Goal: Information Seeking & Learning: Learn about a topic

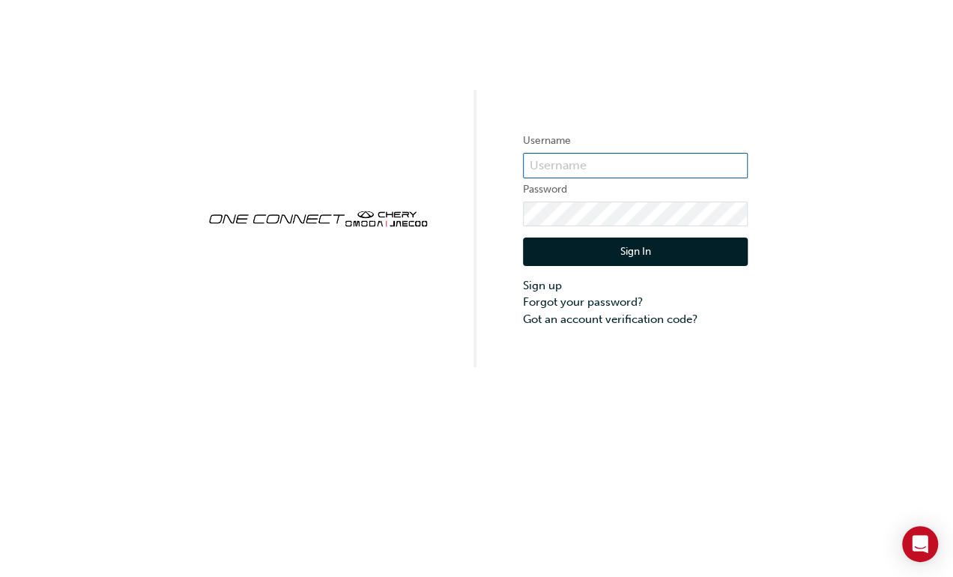
type input "CHAU0288"
click at [607, 247] on button "Sign In" at bounding box center [635, 251] width 225 height 28
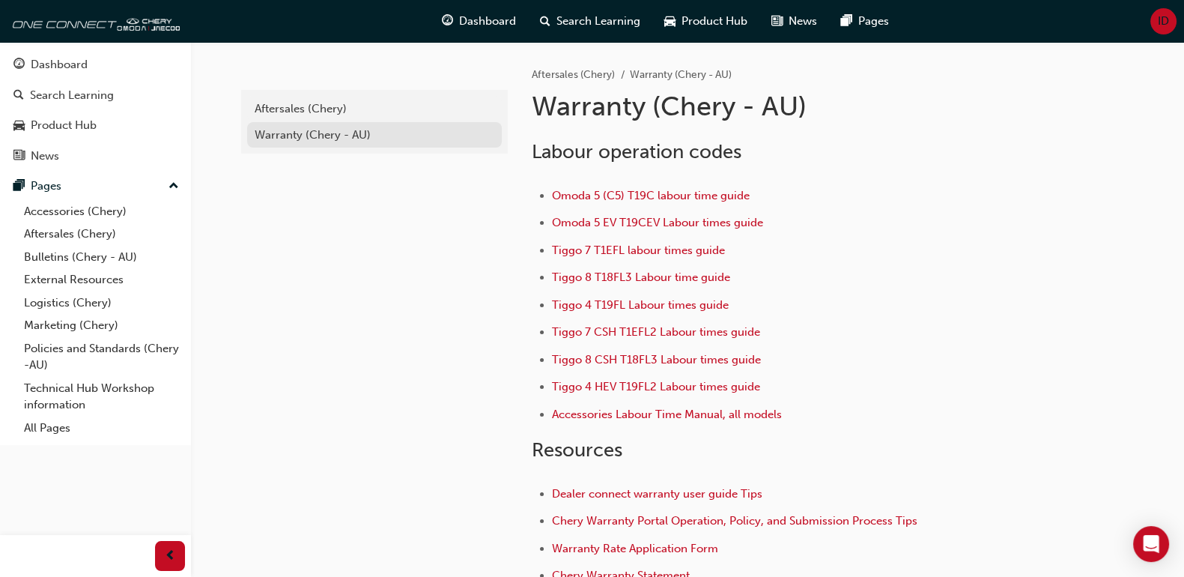
click at [288, 135] on div "Warranty (Chery - AU)" at bounding box center [375, 135] width 240 height 17
click at [49, 349] on link "Policies and Standards (Chery -AU)" at bounding box center [101, 357] width 167 height 40
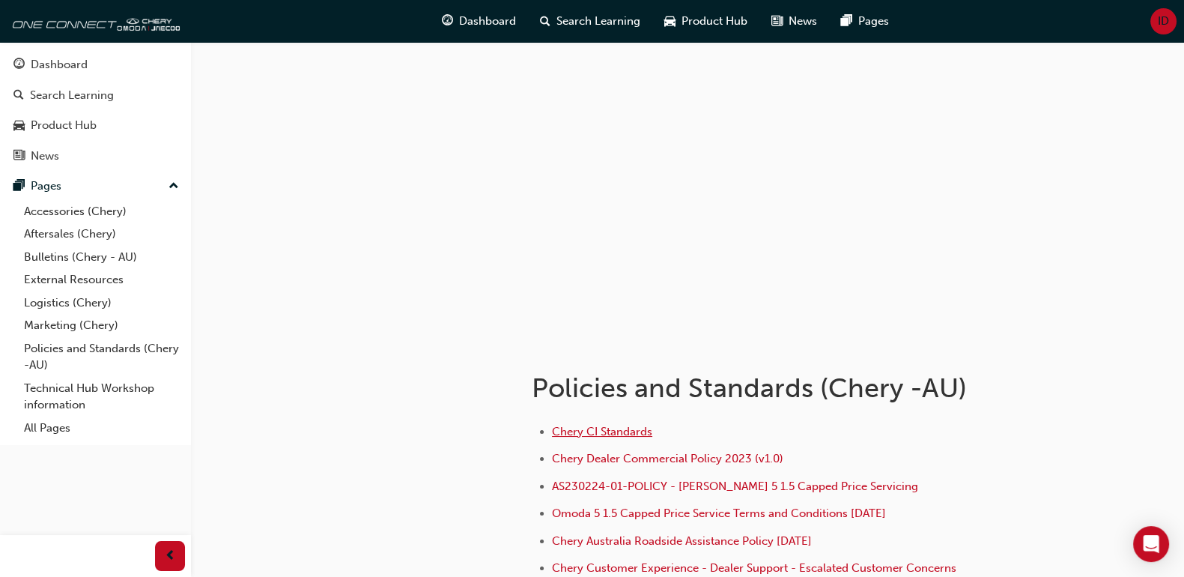
click at [587, 430] on span "Chery CI Standards" at bounding box center [602, 431] width 100 height 13
click at [61, 232] on link "Aftersales (Chery)" at bounding box center [101, 233] width 167 height 23
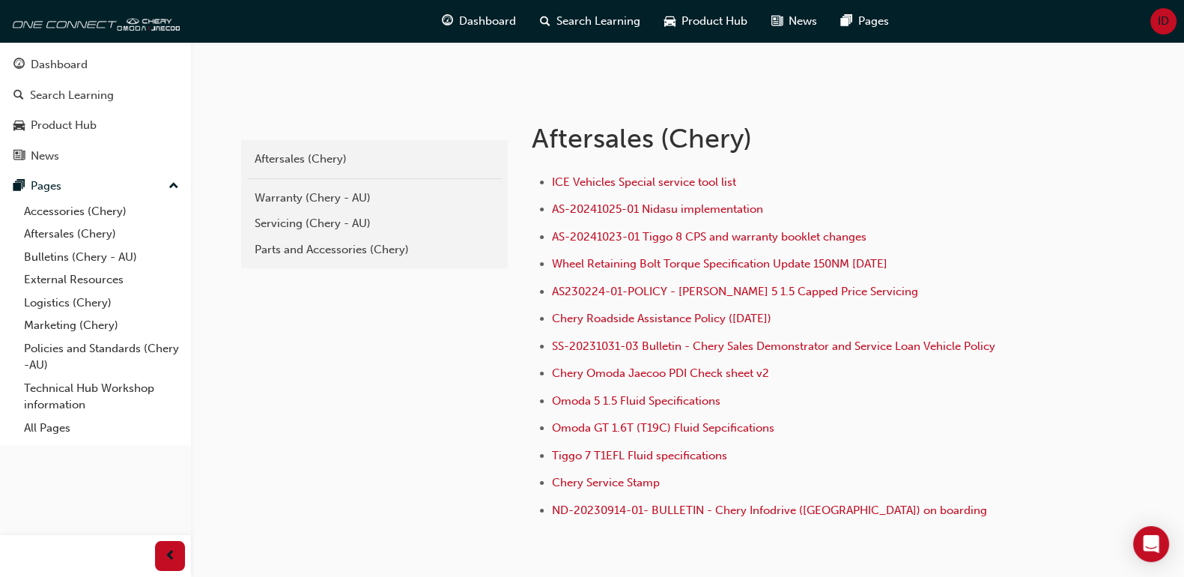
scroll to position [312, 0]
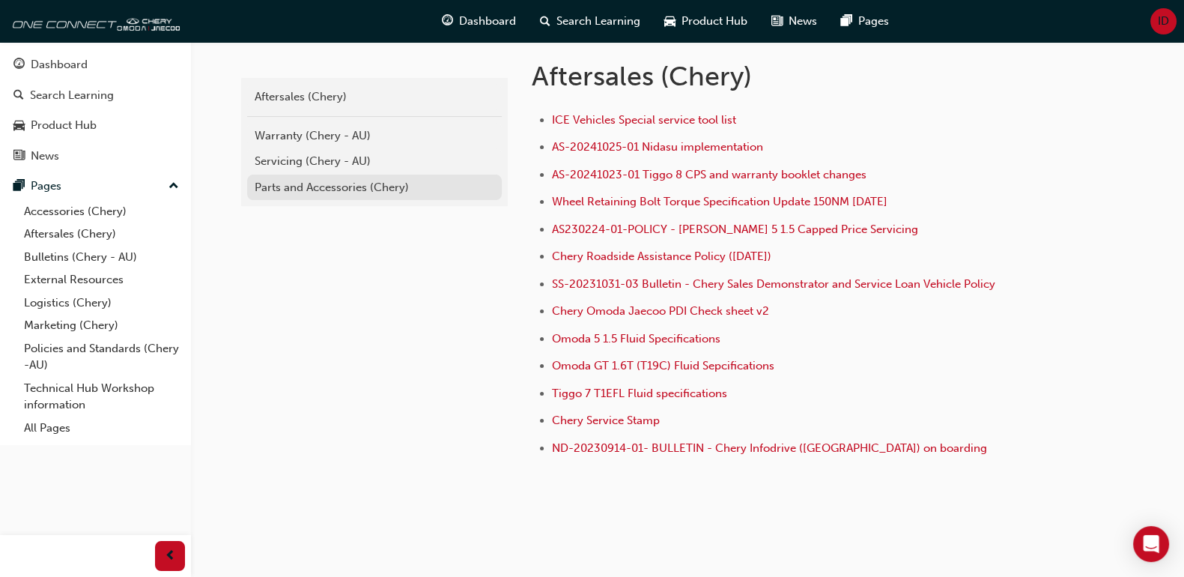
click at [295, 185] on div "Parts and Accessories (Chery)" at bounding box center [375, 187] width 240 height 17
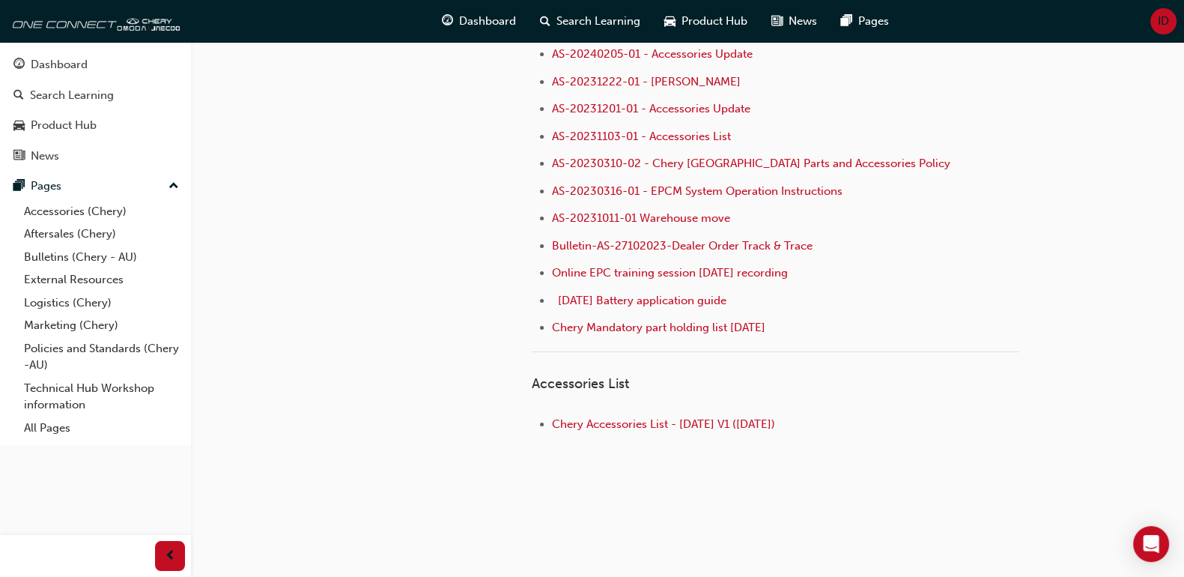
scroll to position [262, 0]
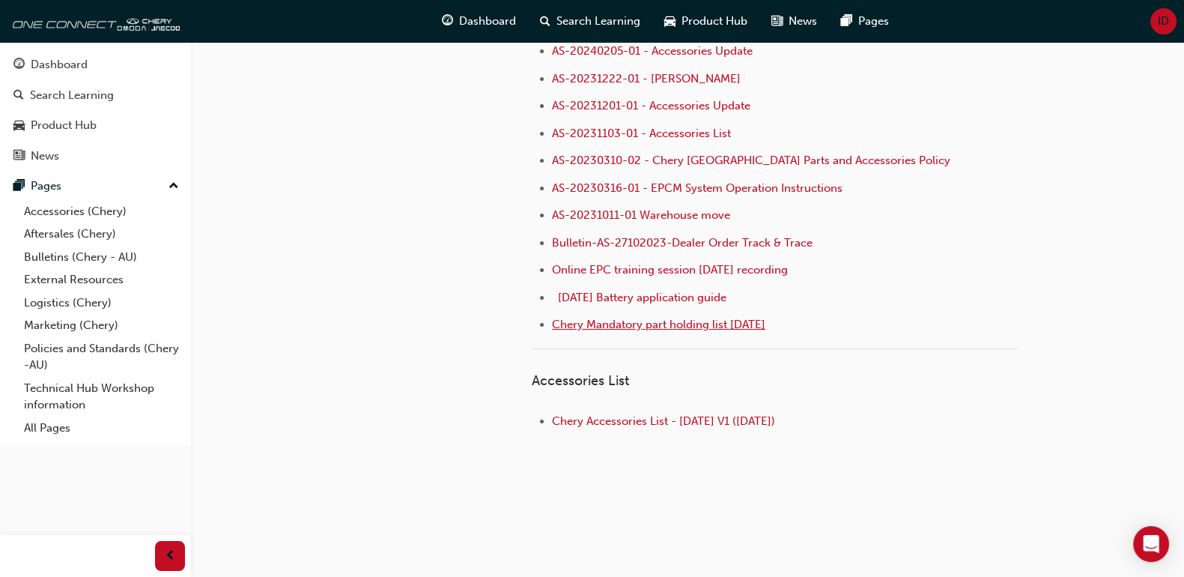
click at [595, 322] on span "Chery Mandatory part holding list [DATE]" at bounding box center [658, 324] width 213 height 13
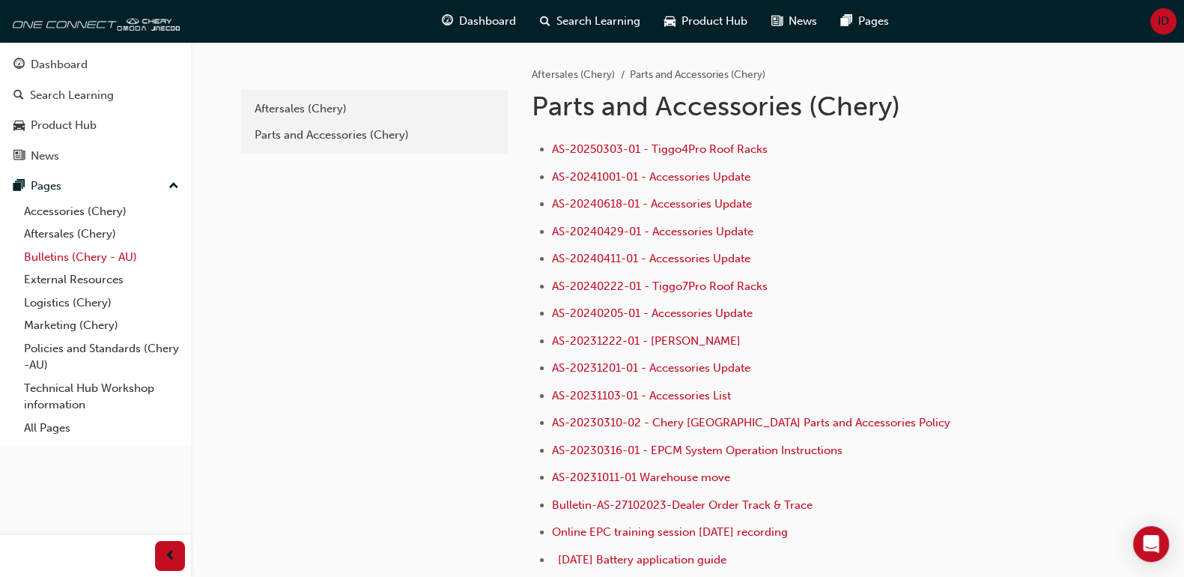
click at [46, 255] on link "Bulletins (Chery - AU)" at bounding box center [101, 257] width 167 height 23
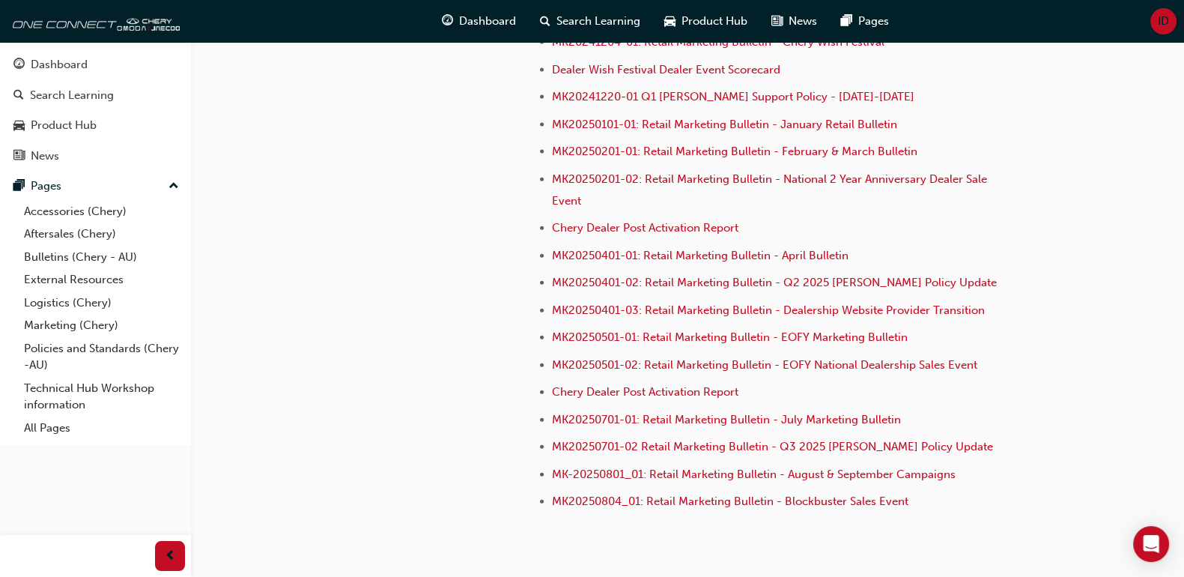
scroll to position [4307, 0]
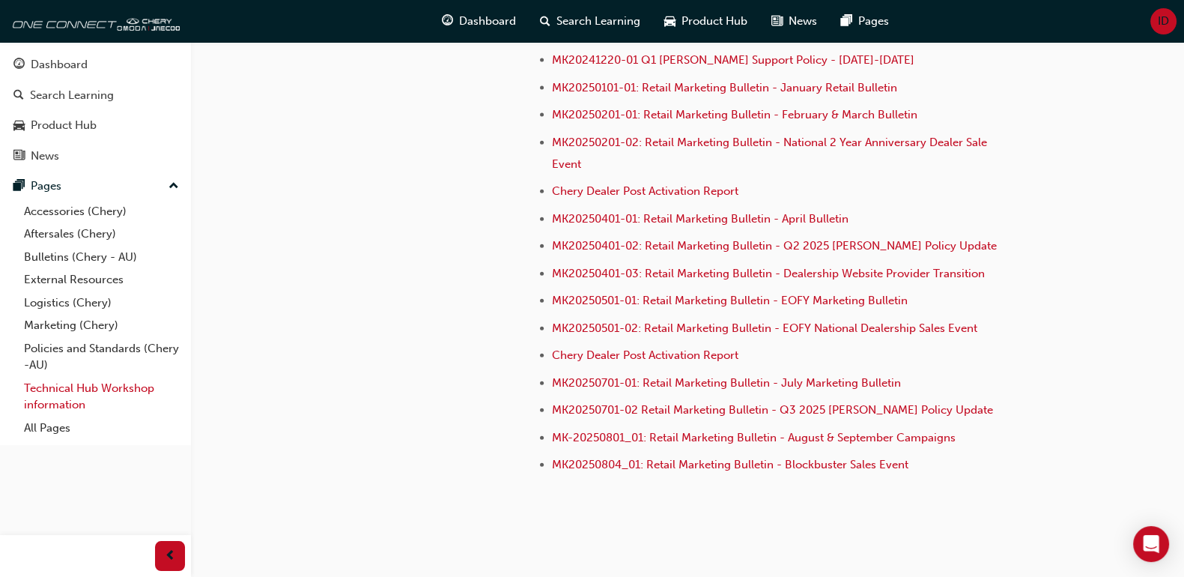
click at [64, 389] on link "Technical Hub Workshop information" at bounding box center [101, 397] width 167 height 40
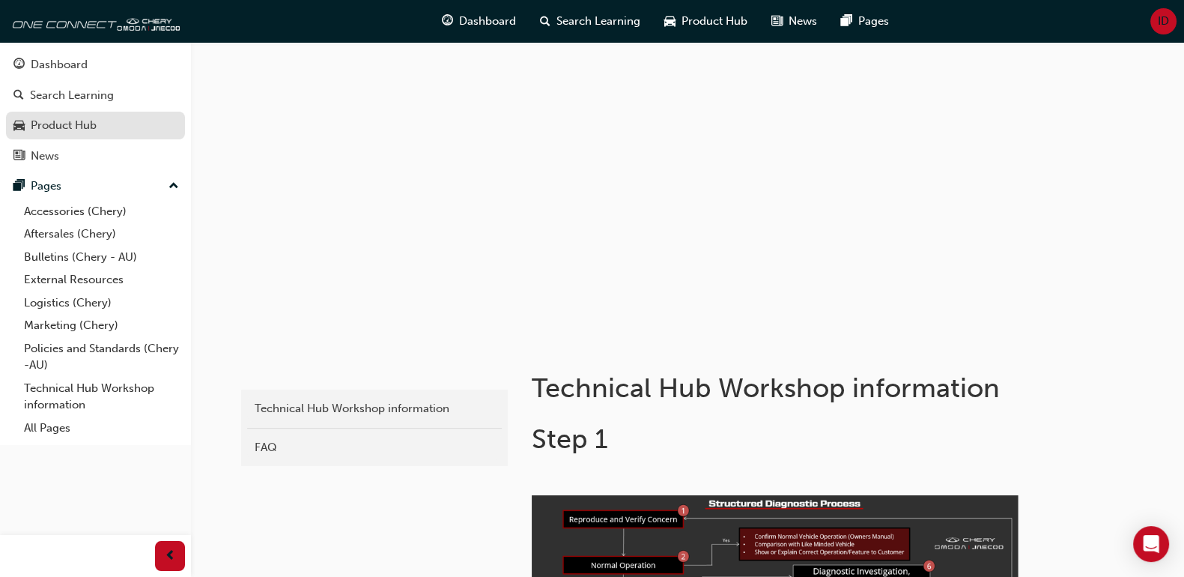
click at [51, 128] on div "Product Hub" at bounding box center [64, 125] width 66 height 17
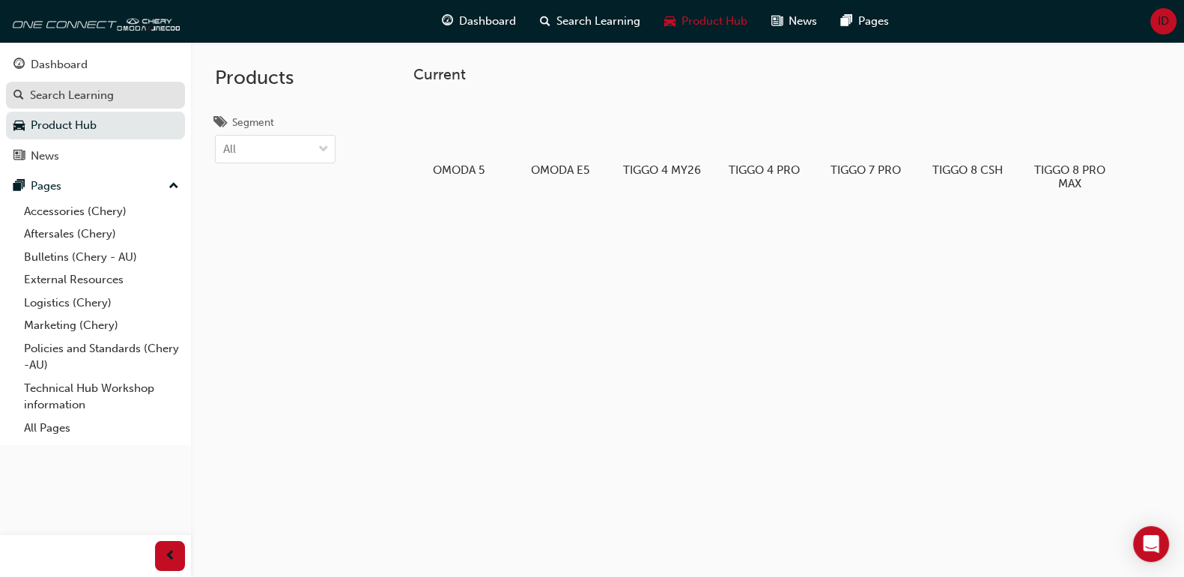
click at [55, 96] on div "Search Learning" at bounding box center [72, 95] width 84 height 17
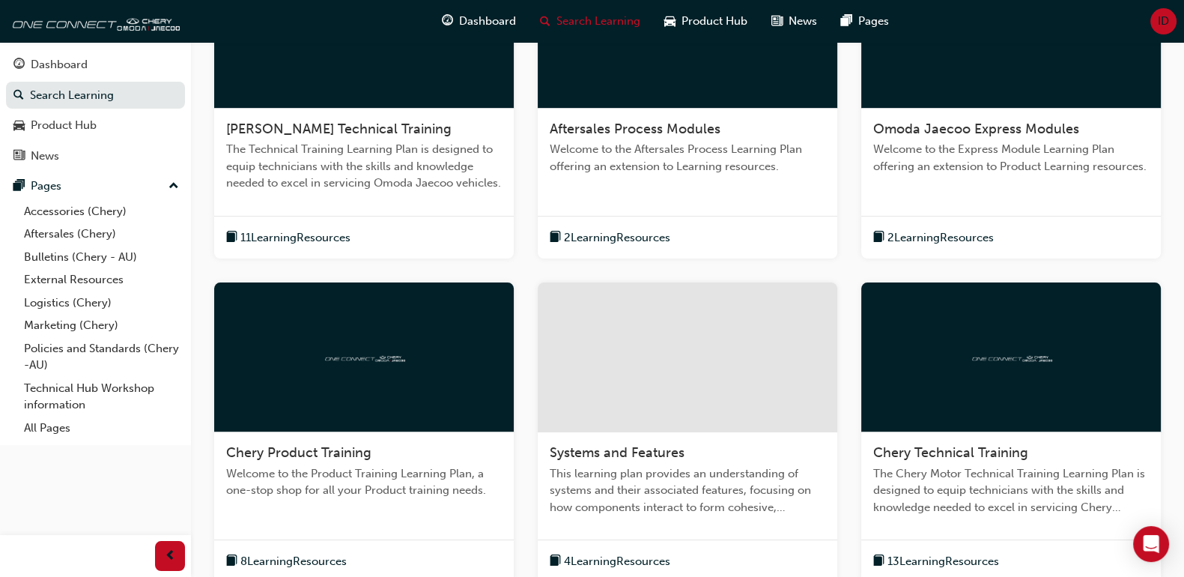
scroll to position [327, 0]
